Goal: Task Accomplishment & Management: Manage account settings

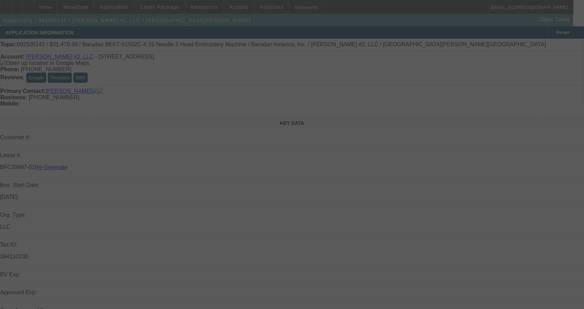
select select "3"
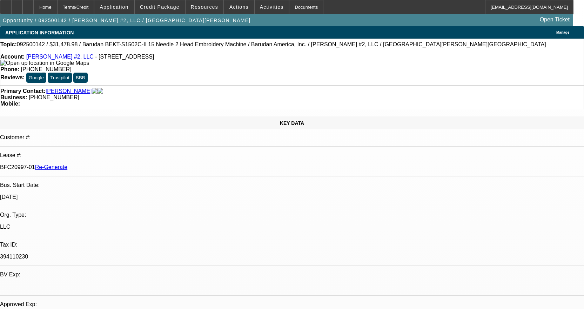
select select "0.1"
select select "1.5"
select select "2"
select select "0"
select select "2"
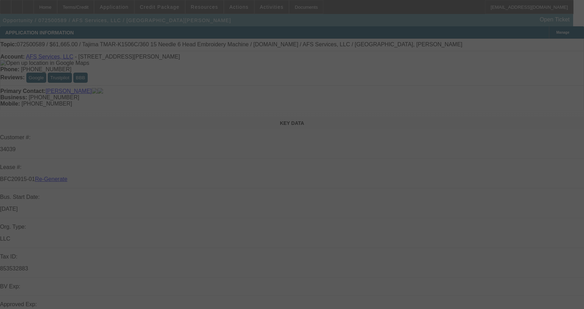
select select "3"
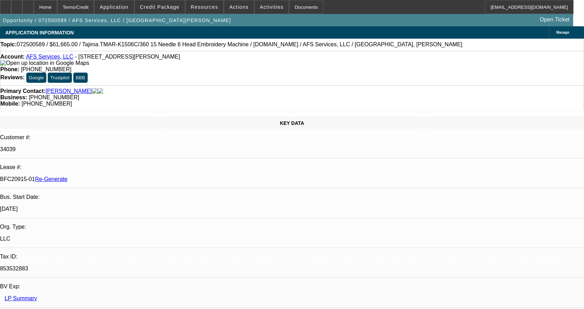
select select "0"
select select "2"
select select "0"
select select "6"
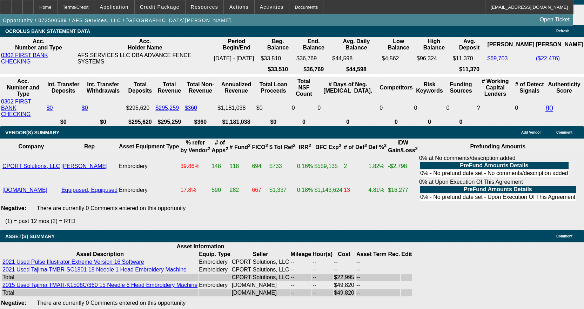
scroll to position [1544, 0]
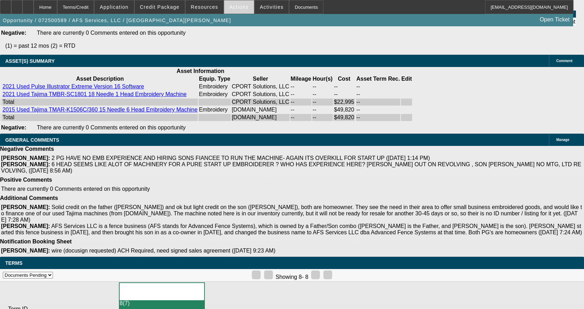
click at [240, 6] on span "Actions" at bounding box center [238, 7] width 19 height 6
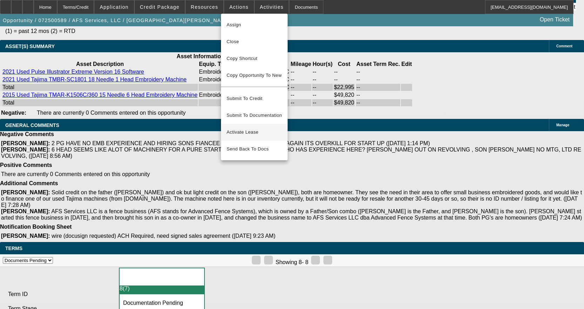
click at [234, 128] on span "Activate Lease" at bounding box center [254, 132] width 55 height 8
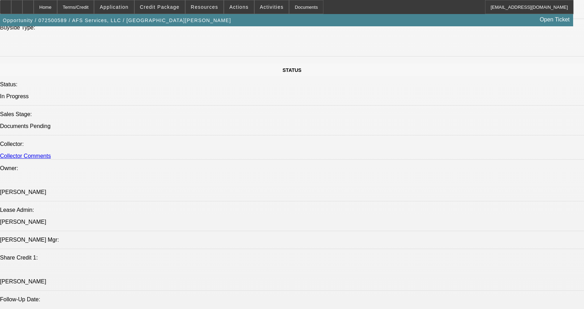
scroll to position [611, 0]
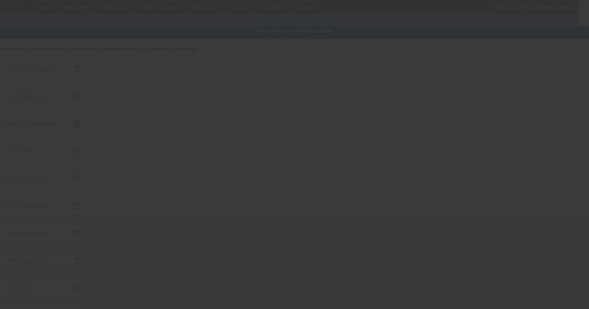
type input "[DATE]"
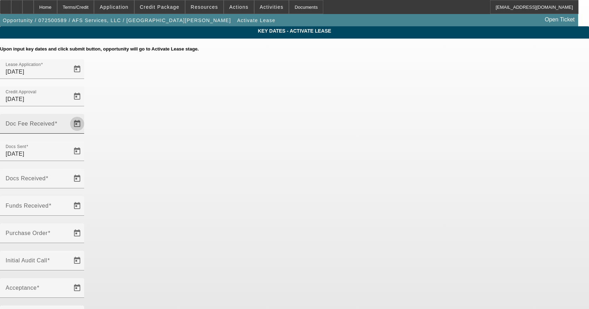
click at [86, 115] on span "Open calendar" at bounding box center [77, 123] width 17 height 17
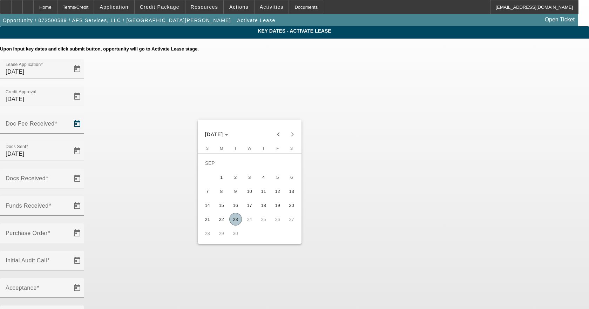
click at [265, 196] on span "11" at bounding box center [264, 191] width 13 height 13
type input "[DATE]"
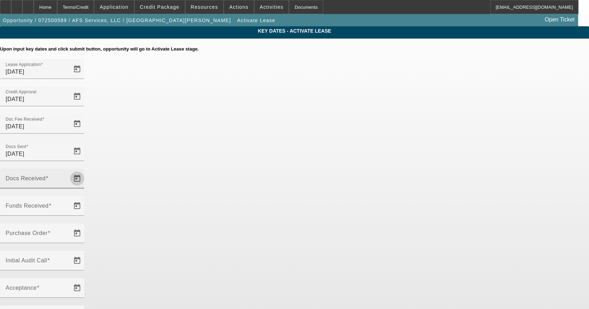
click at [86, 170] on span "Open calendar" at bounding box center [77, 178] width 17 height 17
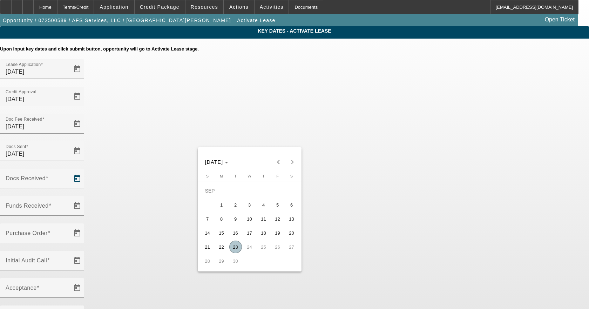
click at [265, 220] on span "11" at bounding box center [264, 219] width 13 height 13
type input "[DATE]"
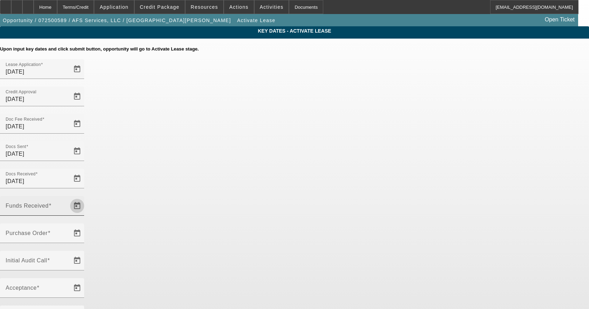
click at [86, 198] on span "Open calendar" at bounding box center [77, 206] width 17 height 17
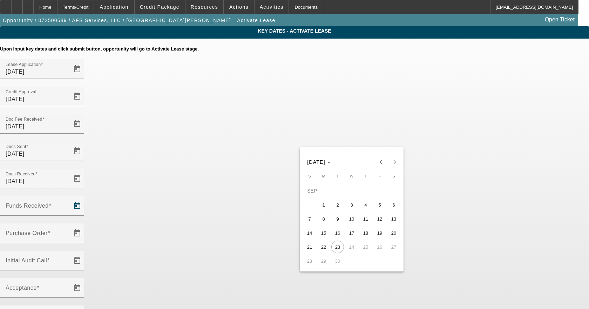
click at [366, 222] on span "11" at bounding box center [366, 219] width 13 height 13
type input "[DATE]"
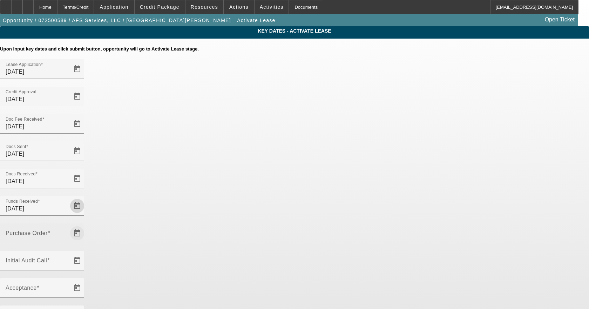
click at [86, 225] on span "Open calendar" at bounding box center [77, 233] width 17 height 17
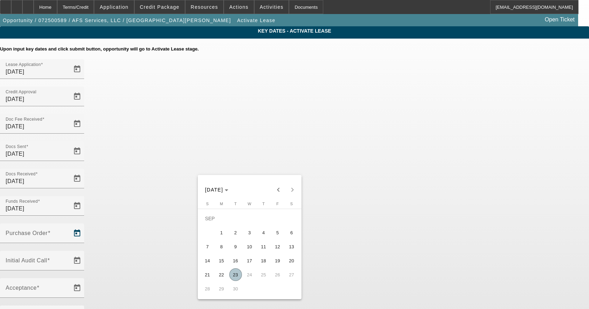
click at [266, 247] on span "11" at bounding box center [264, 246] width 13 height 13
type input "[DATE]"
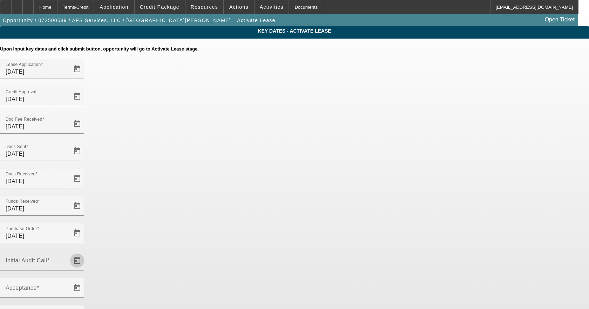
click at [86, 252] on span "Open calendar" at bounding box center [77, 260] width 17 height 17
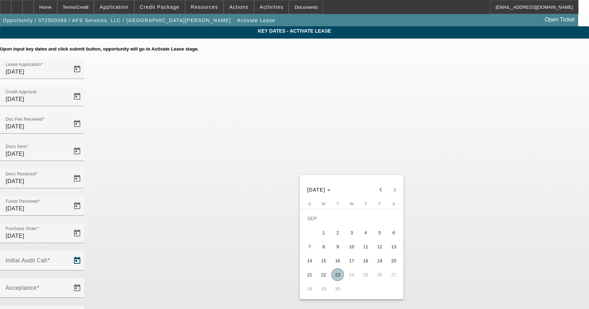
click at [335, 279] on span "23" at bounding box center [338, 274] width 13 height 13
type input "[DATE]"
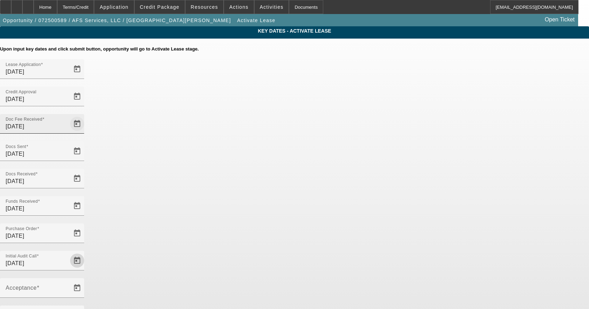
click at [86, 115] on span "Open calendar" at bounding box center [77, 123] width 17 height 17
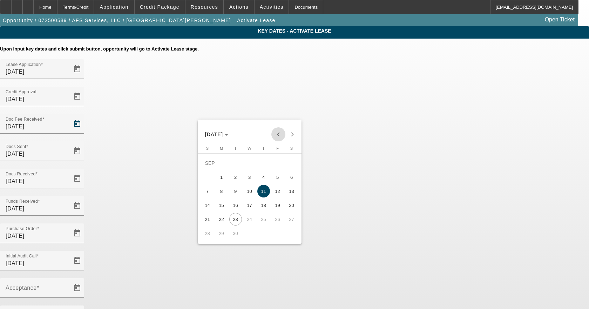
click at [277, 131] on span "Previous month" at bounding box center [279, 134] width 14 height 14
drag, startPoint x: 223, startPoint y: 193, endPoint x: 234, endPoint y: 182, distance: 15.4
click at [223, 193] on span "11" at bounding box center [221, 191] width 13 height 13
type input "[DATE]"
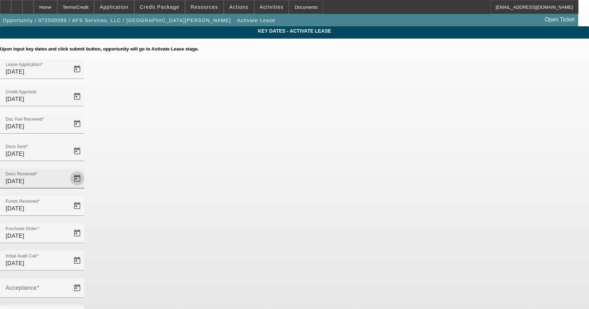
click at [86, 170] on span "Open calendar" at bounding box center [77, 178] width 17 height 17
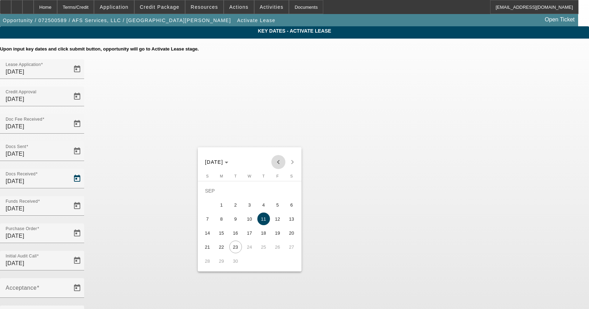
click at [277, 161] on span "Previous month" at bounding box center [279, 162] width 14 height 14
click at [225, 221] on span "11" at bounding box center [221, 219] width 13 height 13
type input "[DATE]"
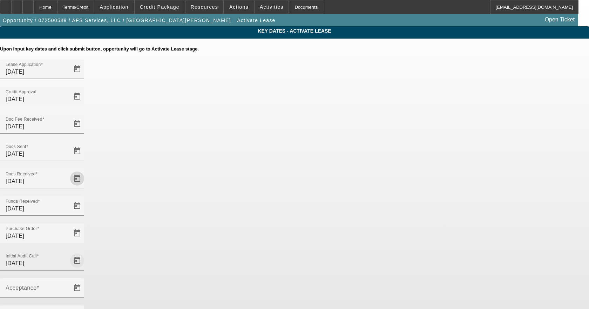
click at [86, 252] on span "Open calendar" at bounding box center [77, 260] width 17 height 17
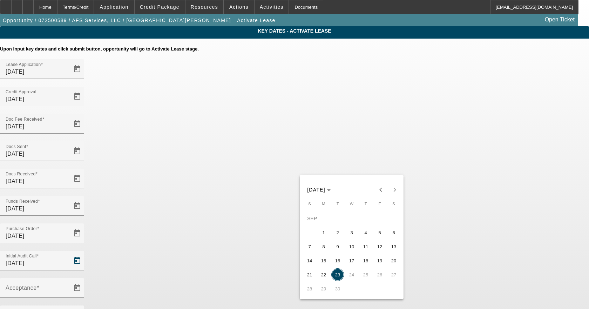
click at [381, 136] on div at bounding box center [294, 154] width 589 height 309
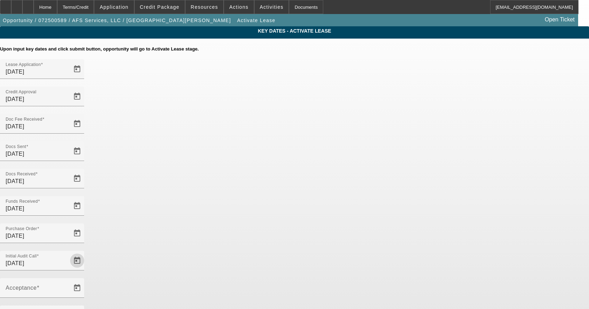
click at [86, 198] on span "Open calendar" at bounding box center [77, 206] width 17 height 17
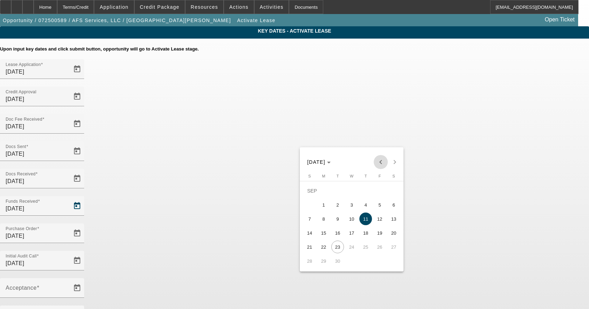
click at [376, 160] on span "Previous month" at bounding box center [381, 162] width 14 height 14
click at [321, 218] on span "11" at bounding box center [324, 219] width 13 height 13
type input "[DATE]"
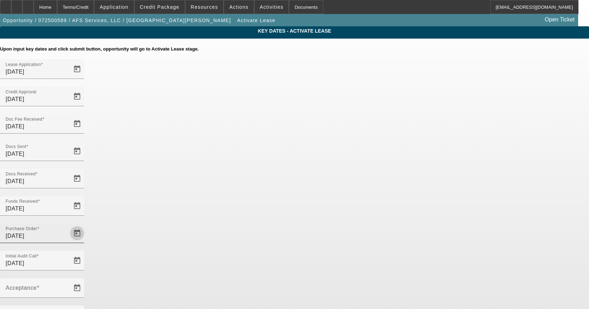
click at [86, 225] on span "Open calendar" at bounding box center [77, 233] width 17 height 17
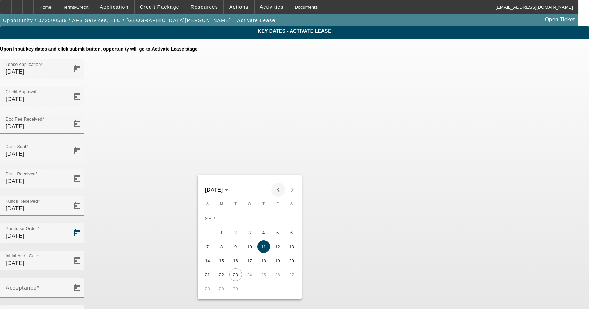
click at [276, 192] on span "Previous month" at bounding box center [279, 190] width 14 height 14
click at [220, 248] on span "11" at bounding box center [221, 246] width 13 height 13
type input "[DATE]"
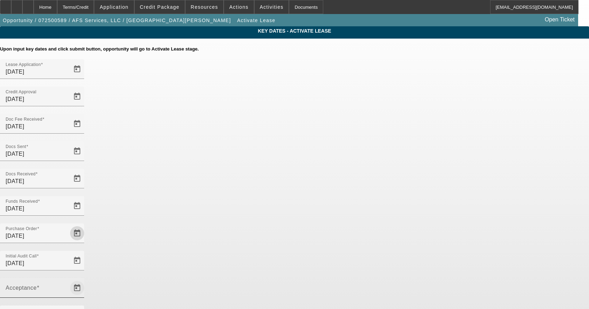
click at [86, 280] on span "Open calendar" at bounding box center [77, 288] width 17 height 17
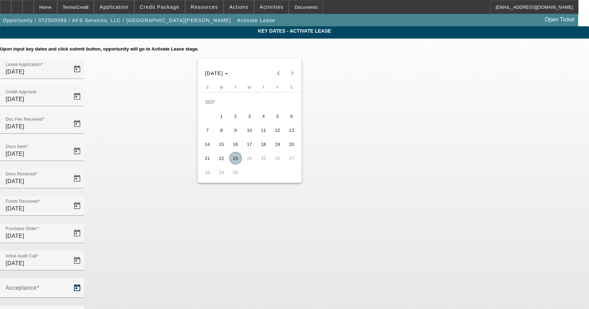
click at [234, 164] on span "23" at bounding box center [235, 158] width 13 height 13
type input "[DATE]"
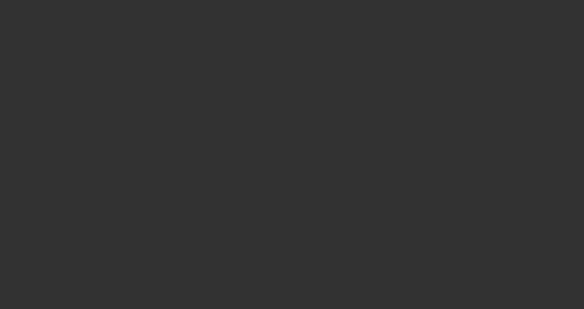
select select "4"
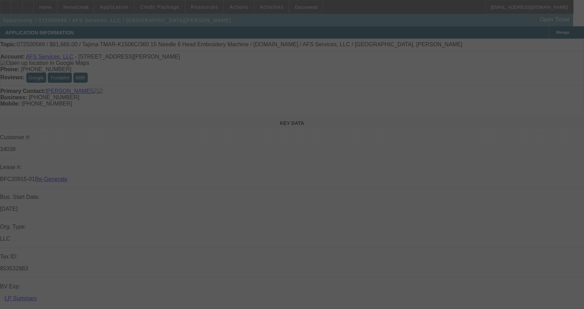
select select "0"
select select "2"
select select "0"
select select "6"
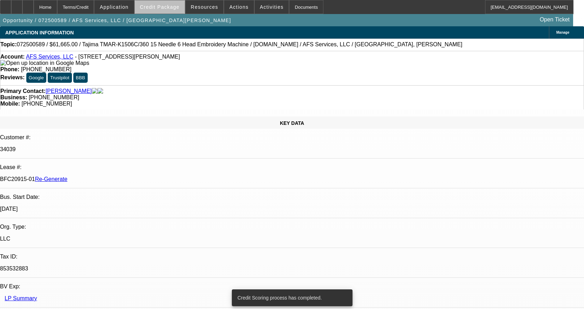
click at [172, 9] on span "Credit Package" at bounding box center [160, 7] width 40 height 6
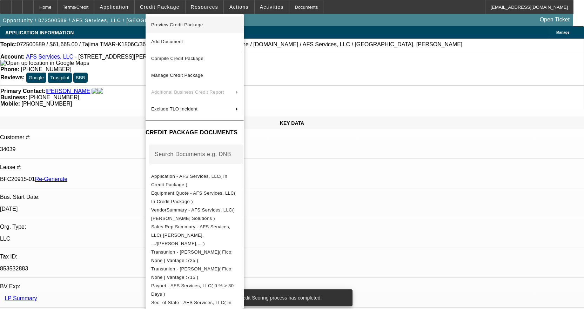
click at [179, 20] on button "Preview Credit Package" at bounding box center [195, 24] width 98 height 17
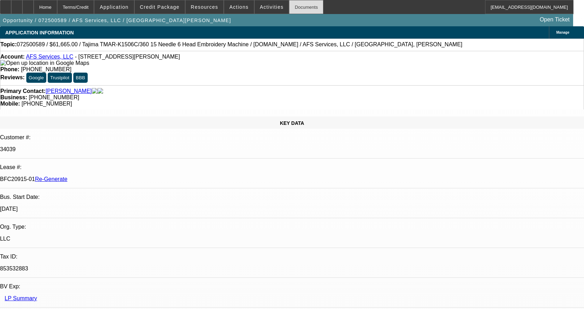
click at [289, 11] on div "Documents" at bounding box center [306, 7] width 34 height 14
click at [293, 5] on div "Documents" at bounding box center [306, 7] width 34 height 14
click at [291, 7] on div "Documents" at bounding box center [306, 7] width 34 height 14
click at [291, 8] on div "Documents" at bounding box center [306, 7] width 34 height 14
click at [167, 11] on span at bounding box center [160, 7] width 50 height 17
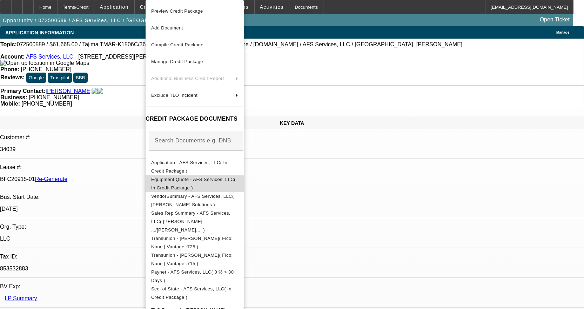
click at [208, 183] on span "Equipment Quote - AFS Services, LLC( In Credit Package )" at bounding box center [193, 184] width 85 height 14
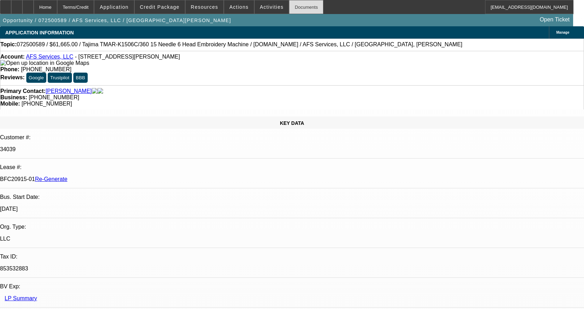
click at [295, 7] on div "Documents" at bounding box center [306, 7] width 34 height 14
click at [261, 11] on span at bounding box center [272, 7] width 34 height 17
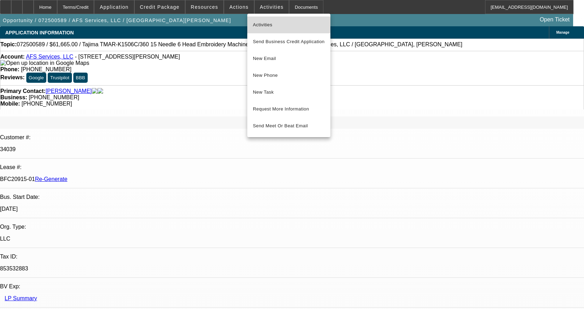
click at [268, 25] on span "Activities" at bounding box center [289, 25] width 72 height 8
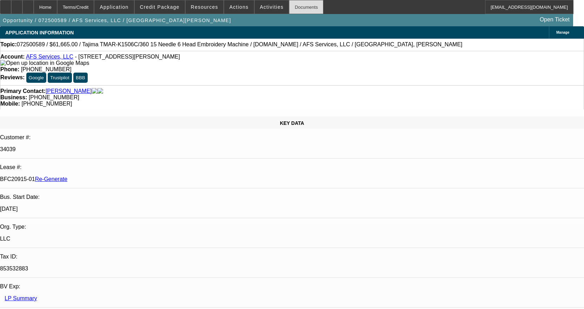
click at [294, 8] on div "Documents" at bounding box center [306, 7] width 34 height 14
click at [236, 5] on span "Actions" at bounding box center [238, 7] width 19 height 6
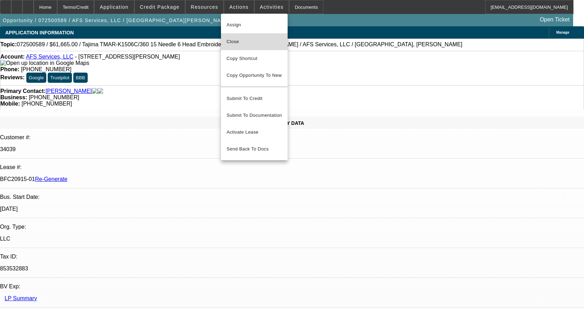
click at [248, 45] on span "Close" at bounding box center [254, 42] width 55 height 8
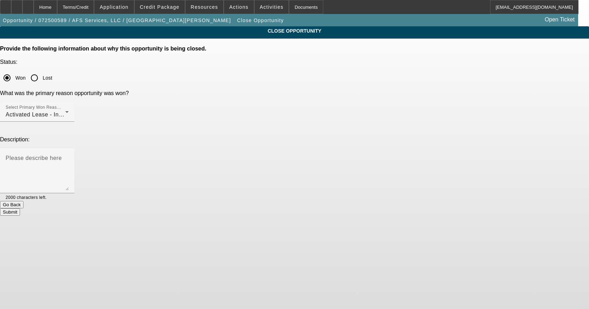
click at [20, 208] on button "Submit" at bounding box center [10, 211] width 20 height 7
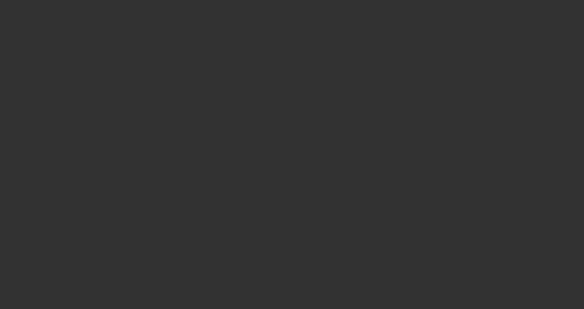
select select "4"
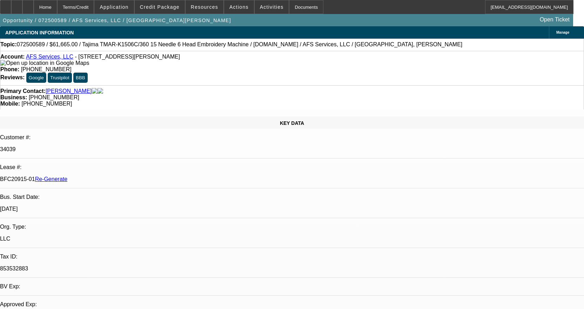
select select "0"
select select "2"
select select "0"
select select "1"
select select "2"
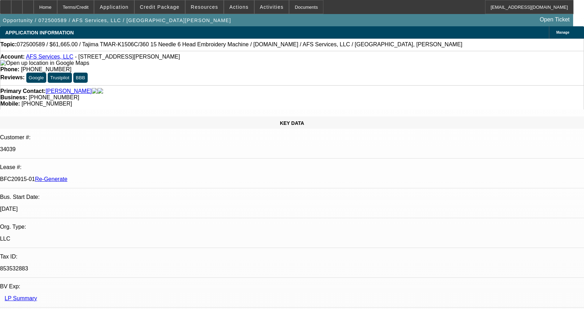
select select "6"
